Goal: Task Accomplishment & Management: Complete application form

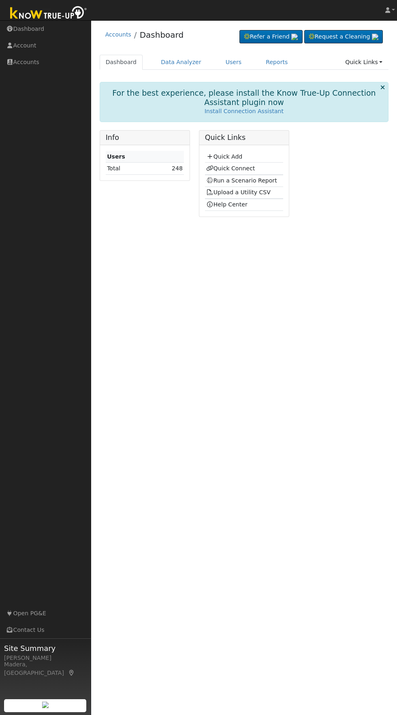
click at [245, 141] on h5 "Quick Links" at bounding box center [244, 137] width 79 height 9
click at [233, 156] on link "Quick Add" at bounding box center [224, 156] width 36 height 6
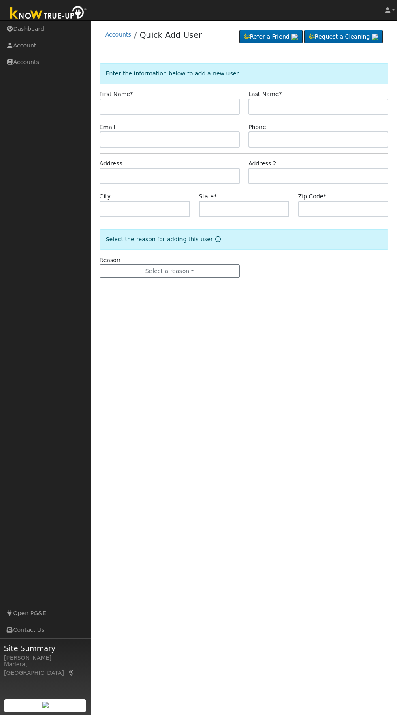
click at [217, 106] on input "text" at bounding box center [170, 106] width 140 height 16
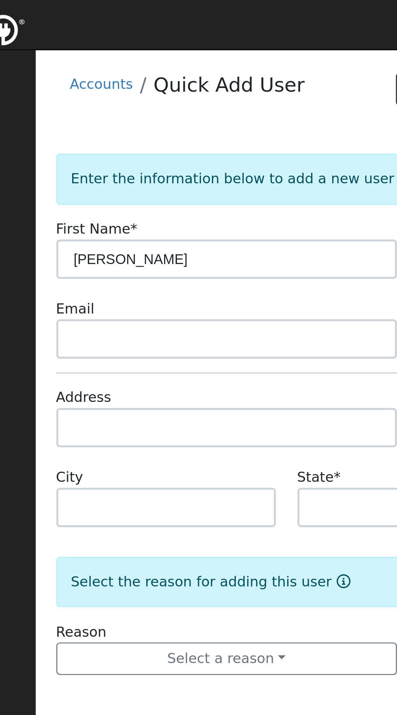
type input "[PERSON_NAME]"
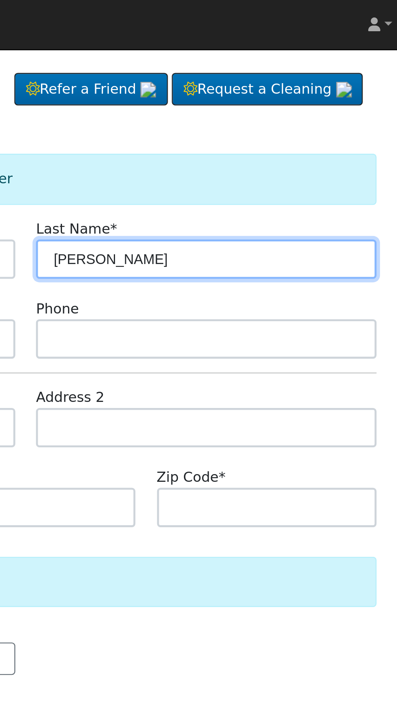
type input "Cowan"
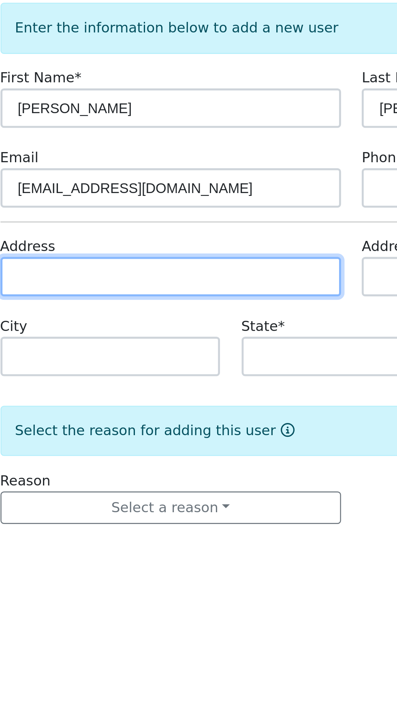
click at [192, 173] on input "text" at bounding box center [170, 176] width 140 height 16
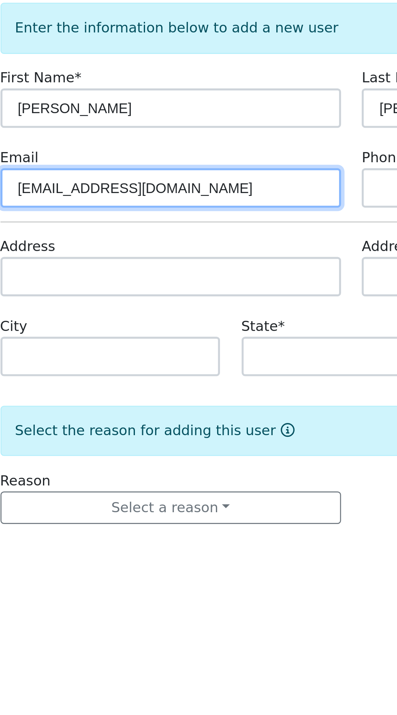
click at [211, 140] on input "baesmans3@hotmail.com" at bounding box center [170, 139] width 140 height 16
type input "baesmans3@hotmail.com"
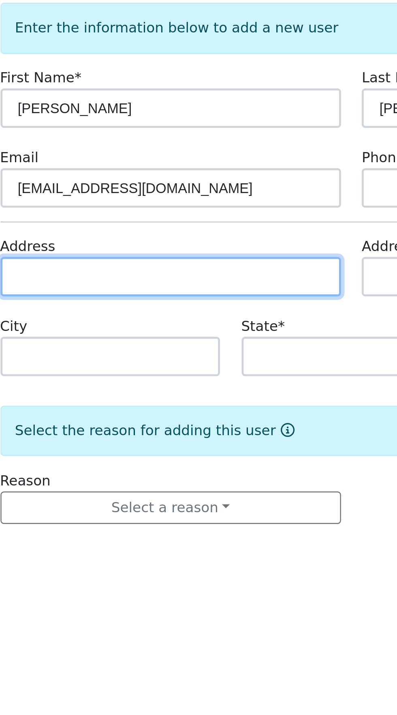
click at [189, 175] on input "text" at bounding box center [170, 176] width 140 height 16
type input "1556 North Lemoore Avenue"
type input "Lemoore"
type input "CA"
type input "93245"
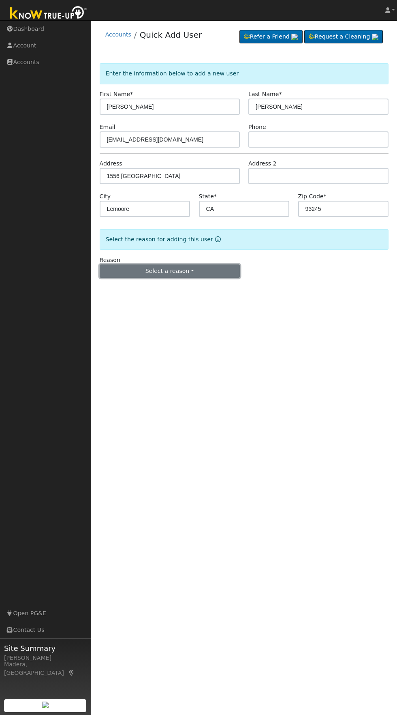
click at [226, 272] on button "Select a reason" at bounding box center [170, 271] width 140 height 14
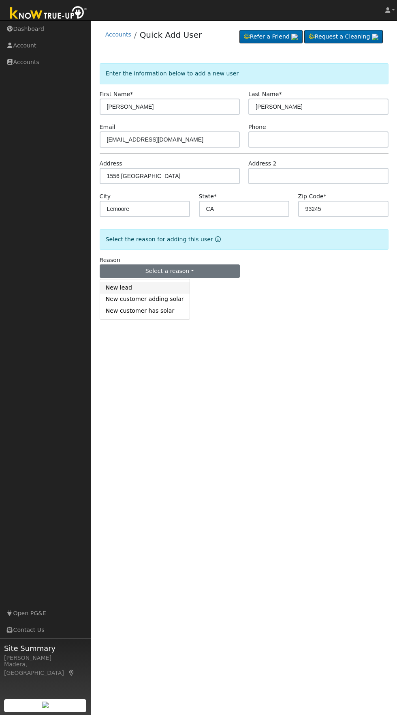
click at [125, 285] on link "New lead" at bounding box center [145, 287] width 90 height 11
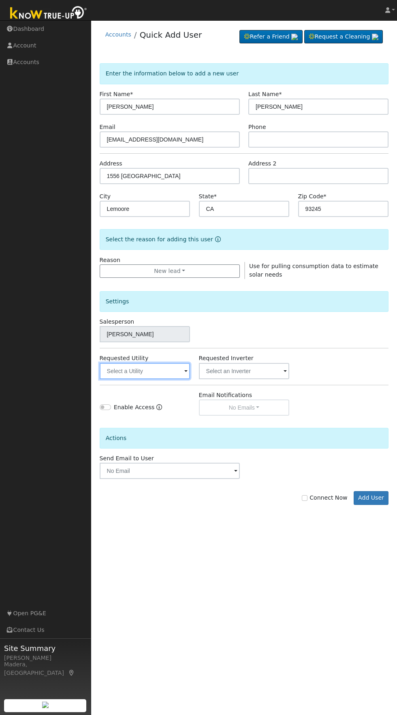
click at [150, 370] on input "text" at bounding box center [145, 371] width 91 height 16
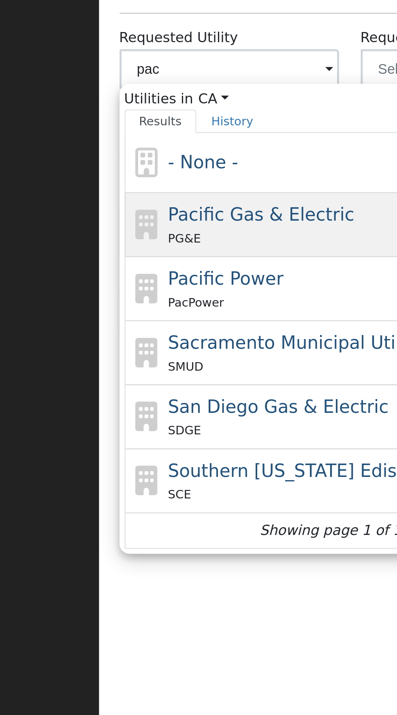
click at [171, 431] on span "Pacific Gas & Electric" at bounding box center [158, 430] width 77 height 9
type input "Pacific Gas & Electric"
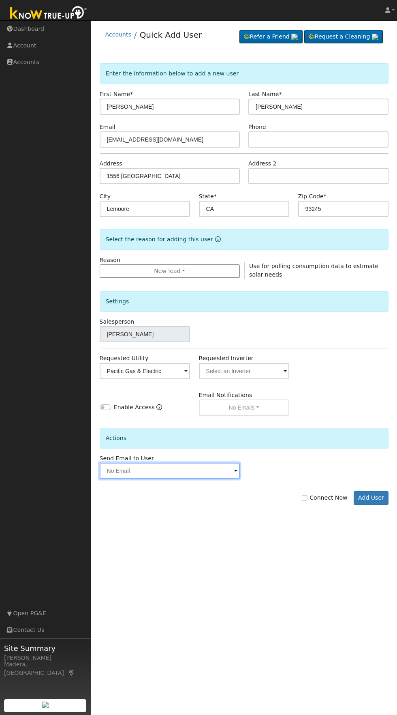
click at [199, 471] on input "text" at bounding box center [170, 470] width 140 height 16
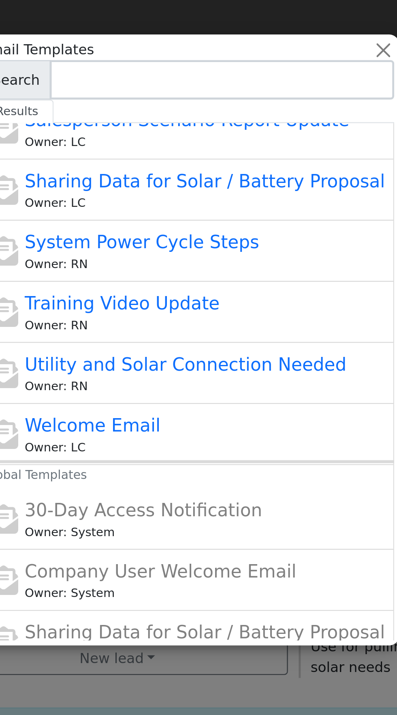
scroll to position [195, 0]
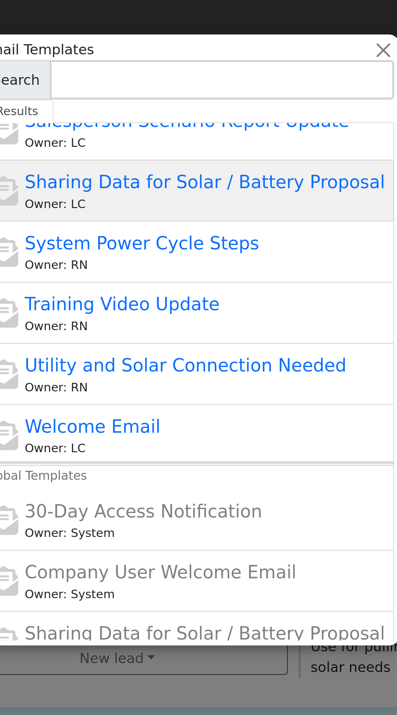
click at [250, 78] on span "Sharing Data for Solar / Battery Proposal" at bounding box center [206, 75] width 148 height 9
type input "Sharing Data for Solar / Battery Proposal"
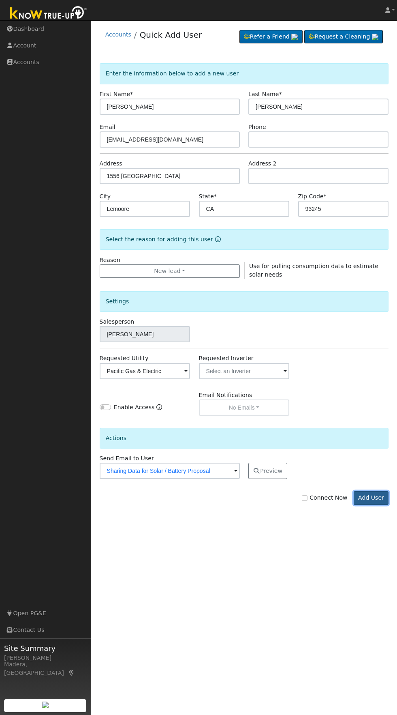
click at [381, 502] on button "Add User" at bounding box center [371, 498] width 35 height 14
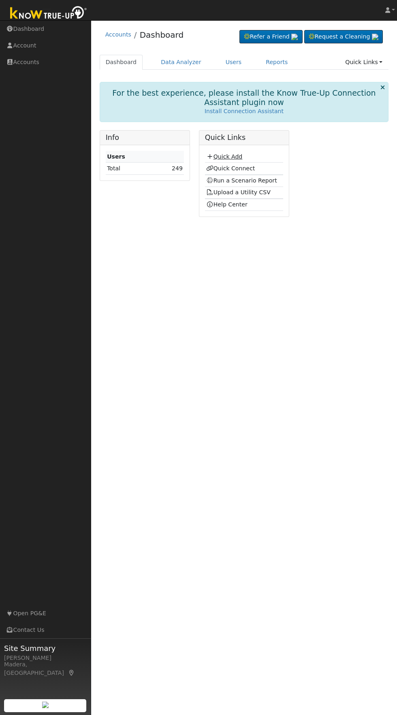
click at [235, 156] on link "Quick Add" at bounding box center [224, 156] width 36 height 6
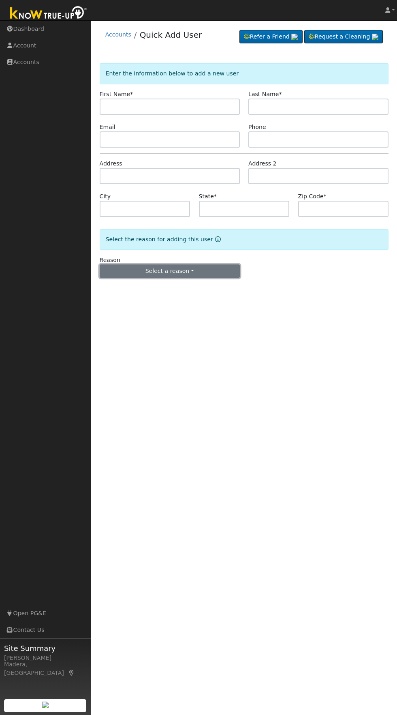
click at [217, 272] on button "Select a reason" at bounding box center [170, 271] width 140 height 14
click at [139, 273] on button "Select a reason" at bounding box center [170, 271] width 140 height 14
click at [186, 271] on button "Select a reason" at bounding box center [170, 271] width 140 height 14
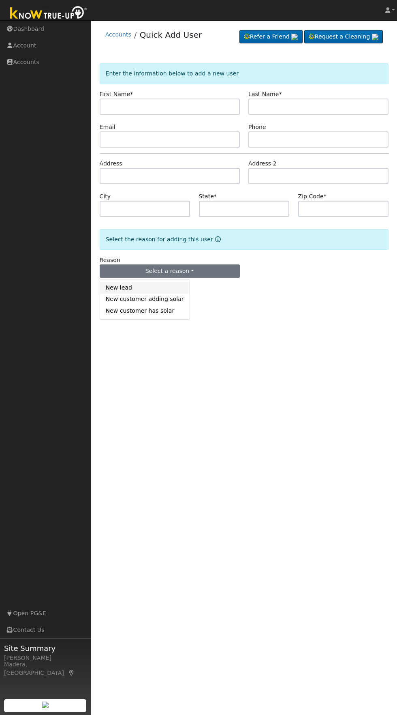
click at [130, 289] on link "New lead" at bounding box center [145, 287] width 90 height 11
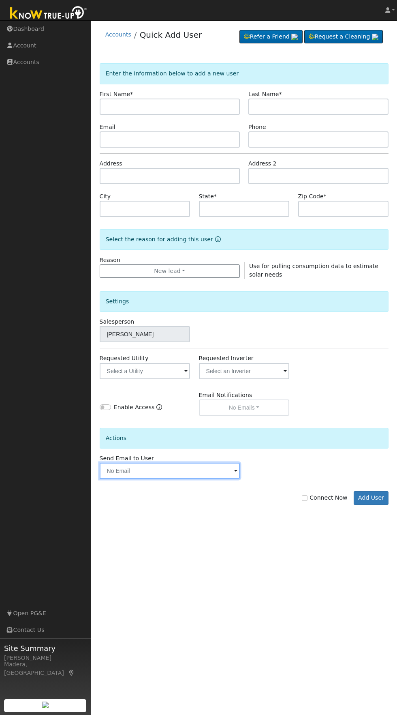
click at [182, 469] on input "text" at bounding box center [170, 470] width 140 height 16
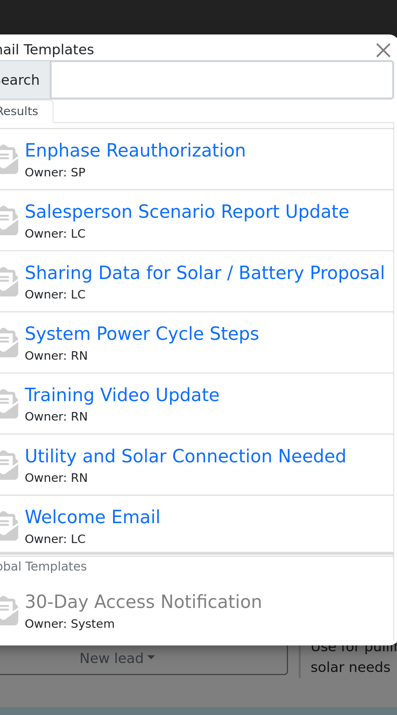
scroll to position [158, 0]
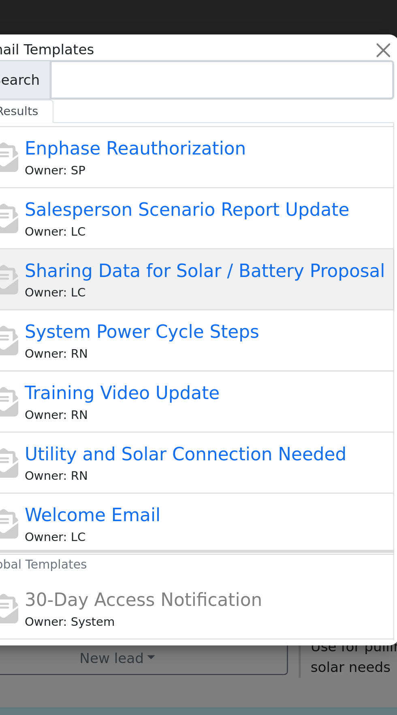
click at [241, 112] on span "Sharing Data for Solar / Battery Proposal" at bounding box center [206, 111] width 148 height 9
type input "Sharing Data for Solar / Battery Proposal"
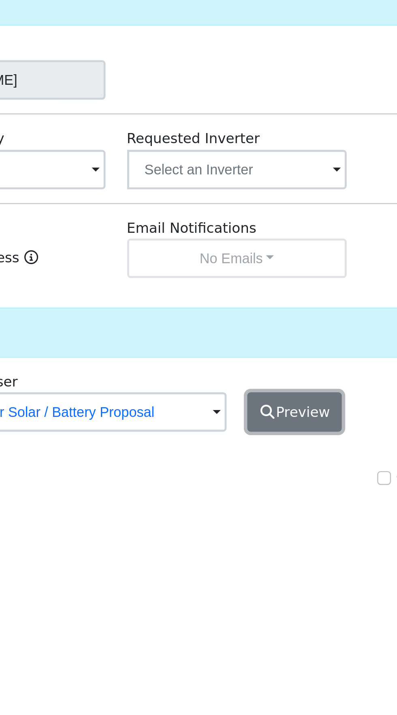
click at [273, 471] on button "Preview" at bounding box center [267, 470] width 39 height 16
